Goal: Transaction & Acquisition: Purchase product/service

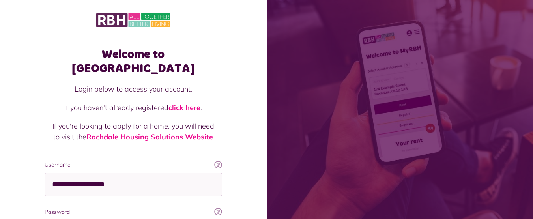
scroll to position [84, 0]
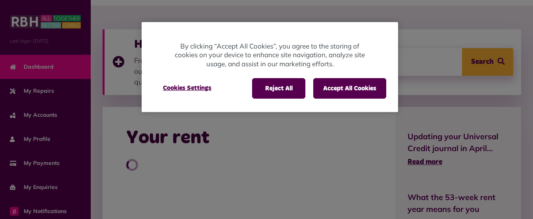
scroll to position [89, 0]
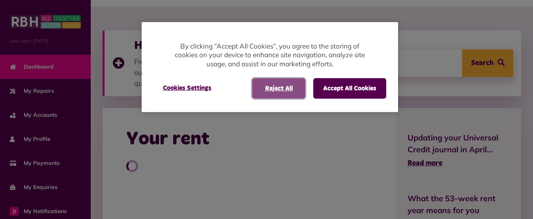
click at [280, 88] on button "Reject All" at bounding box center [278, 88] width 53 height 21
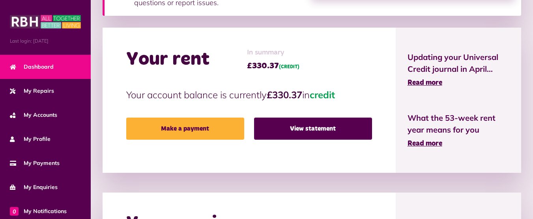
scroll to position [172, 0]
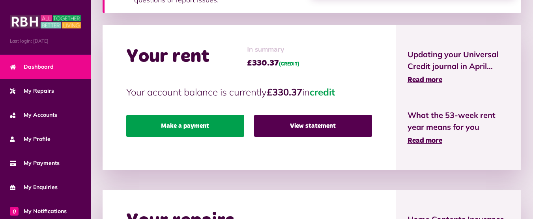
click at [178, 126] on link "Make a payment" at bounding box center [185, 126] width 118 height 22
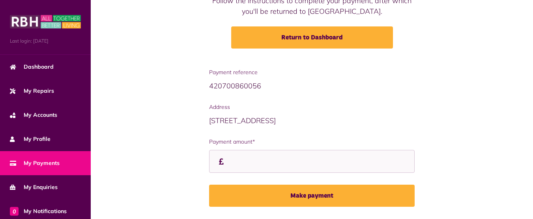
scroll to position [105, 0]
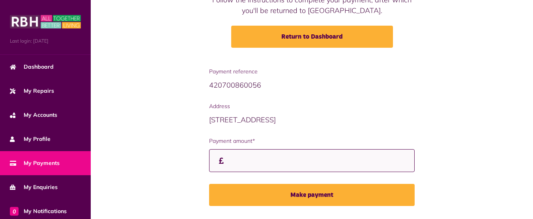
click at [236, 161] on input "Payment amount*" at bounding box center [312, 160] width 206 height 23
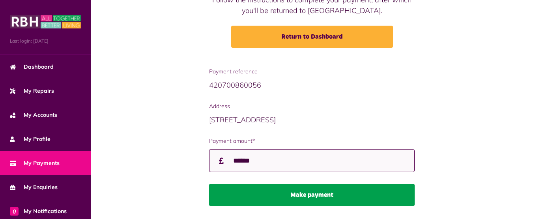
type input "******"
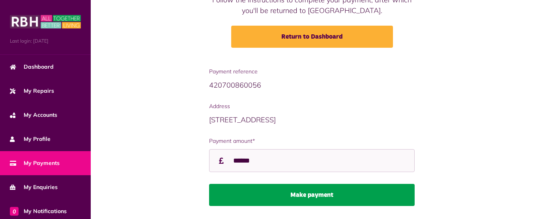
click at [302, 196] on button "Make payment" at bounding box center [312, 195] width 206 height 22
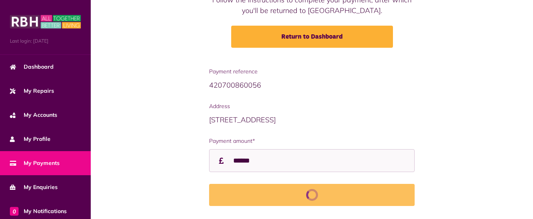
click at [532, 110] on html "Menu Last login: 07/09/2025 Dashboard My Repairs My Accounts My Profile 0" at bounding box center [266, 68] width 533 height 346
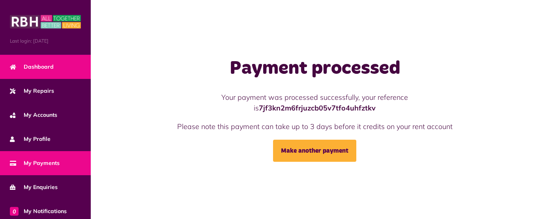
click at [49, 65] on span "Dashboard" at bounding box center [32, 67] width 44 height 8
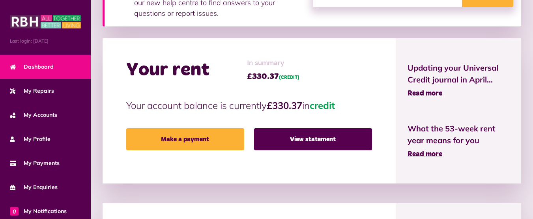
scroll to position [170, 0]
